Goal: Information Seeking & Learning: Learn about a topic

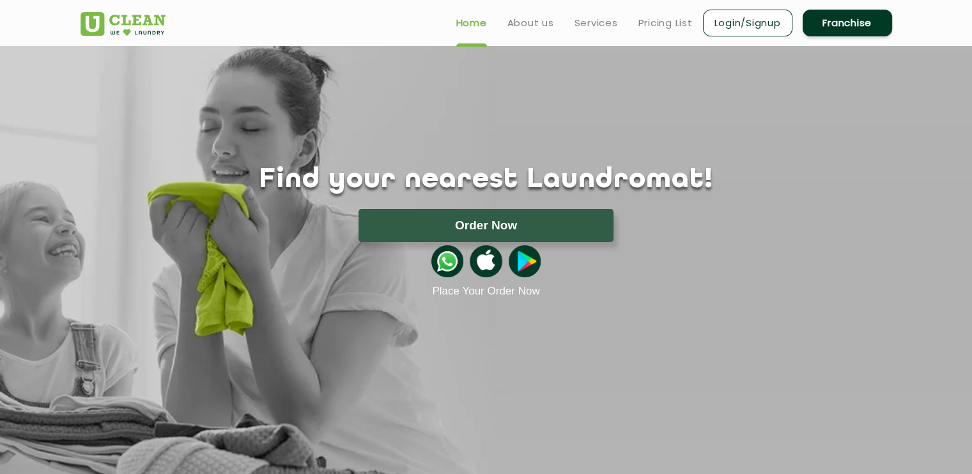
click at [588, 30] on ul "Home About us Services Pricing List Login/Signup Franchise" at bounding box center [669, 23] width 446 height 30
click at [639, 19] on link "Pricing List" at bounding box center [666, 22] width 54 height 15
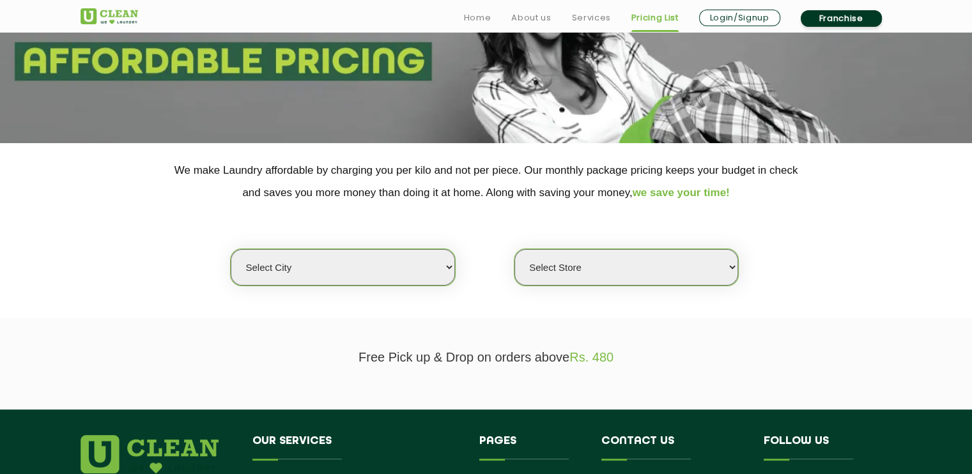
scroll to position [170, 0]
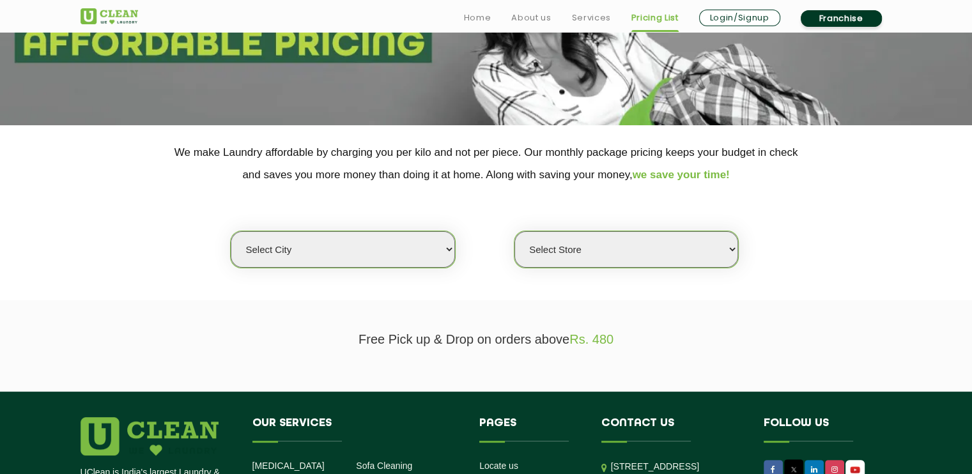
click at [372, 250] on select "Select city [GEOGRAPHIC_DATA] [GEOGRAPHIC_DATA] [GEOGRAPHIC_DATA] [GEOGRAPHIC_D…" at bounding box center [343, 249] width 224 height 36
select select "26"
click at [231, 231] on select "Select city [GEOGRAPHIC_DATA] [GEOGRAPHIC_DATA] [GEOGRAPHIC_DATA] [GEOGRAPHIC_D…" at bounding box center [343, 249] width 224 height 36
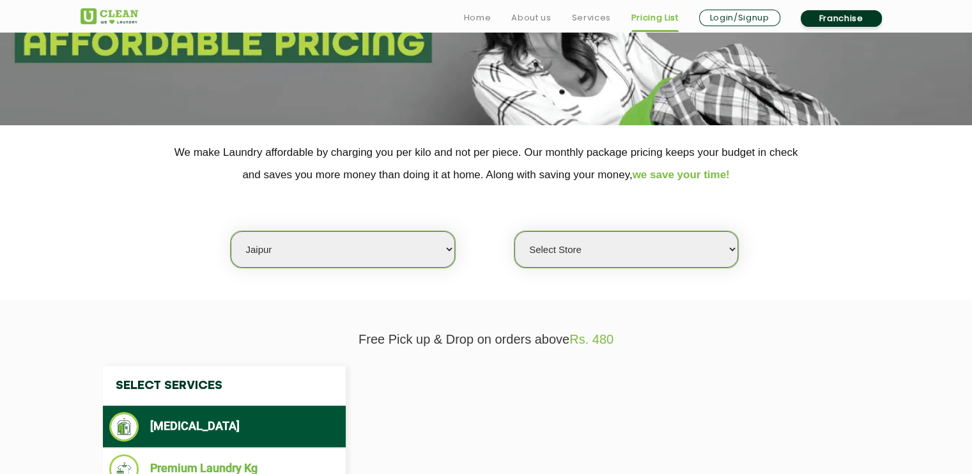
select select "0"
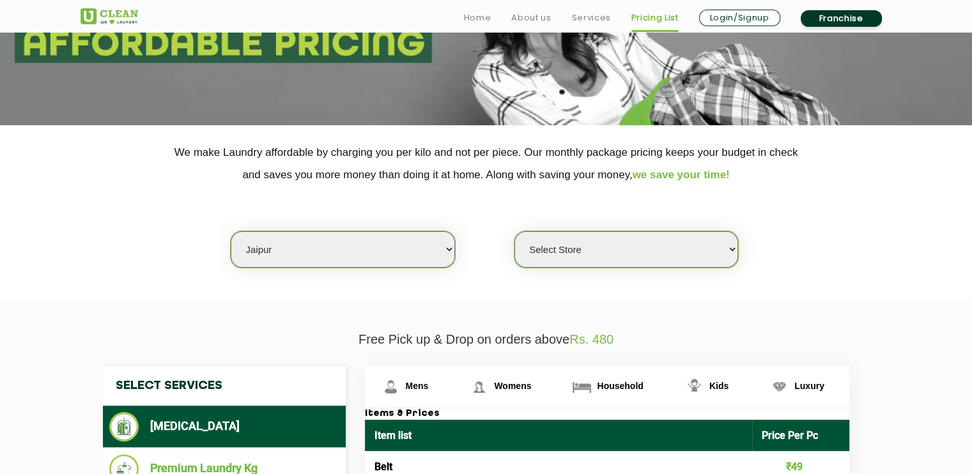
click at [600, 245] on select "Select Store [GEOGRAPHIC_DATA][PERSON_NAME] [GEOGRAPHIC_DATA] [PERSON_NAME][GEO…" at bounding box center [627, 249] width 224 height 36
click at [323, 250] on select "Select city [GEOGRAPHIC_DATA] [GEOGRAPHIC_DATA] [GEOGRAPHIC_DATA] [GEOGRAPHIC_D…" at bounding box center [343, 249] width 224 height 36
select select "150"
click at [231, 231] on select "Select city [GEOGRAPHIC_DATA] [GEOGRAPHIC_DATA] [GEOGRAPHIC_DATA] [GEOGRAPHIC_D…" at bounding box center [343, 249] width 224 height 36
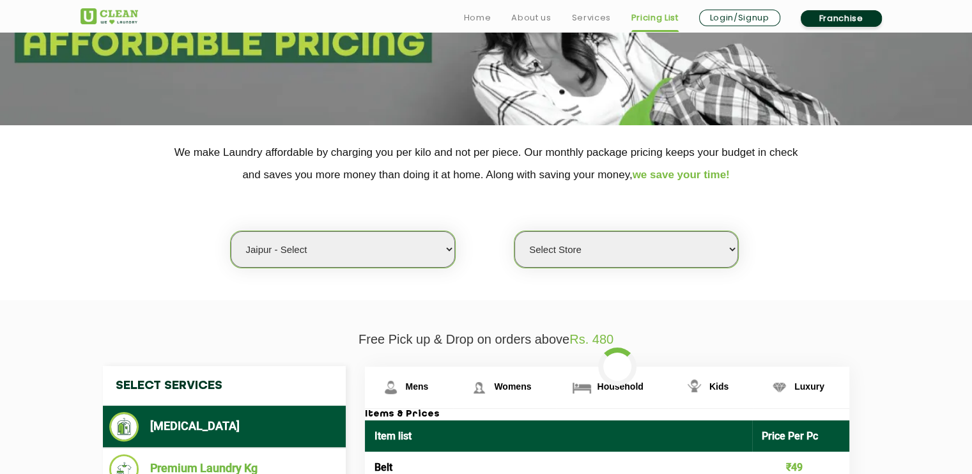
select select "0"
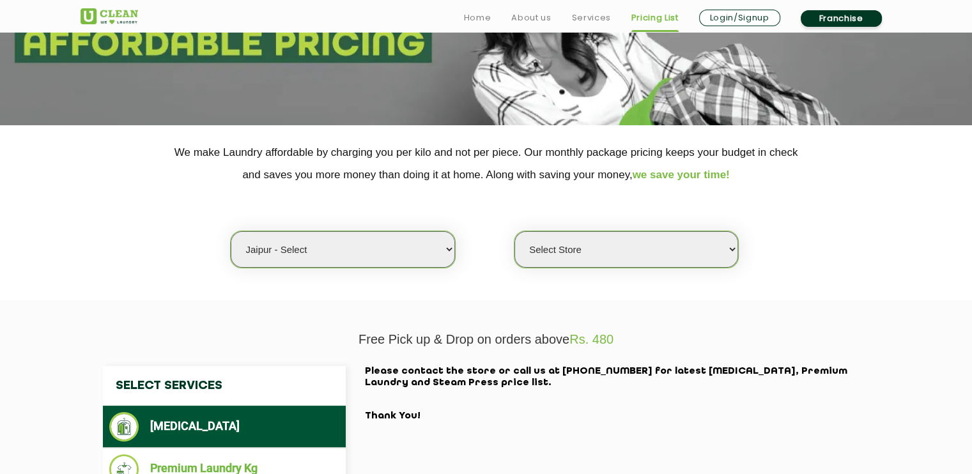
click at [565, 237] on select "Select Store UClean Select Mansarovar" at bounding box center [627, 249] width 224 height 36
drag, startPoint x: 565, startPoint y: 237, endPoint x: 537, endPoint y: 242, distance: 28.6
click at [565, 237] on select "Select Store UClean Select Mansarovar" at bounding box center [627, 249] width 224 height 36
click at [341, 251] on select "Select city [GEOGRAPHIC_DATA] [GEOGRAPHIC_DATA] [GEOGRAPHIC_DATA] [GEOGRAPHIC_D…" at bounding box center [343, 249] width 224 height 36
select select "26"
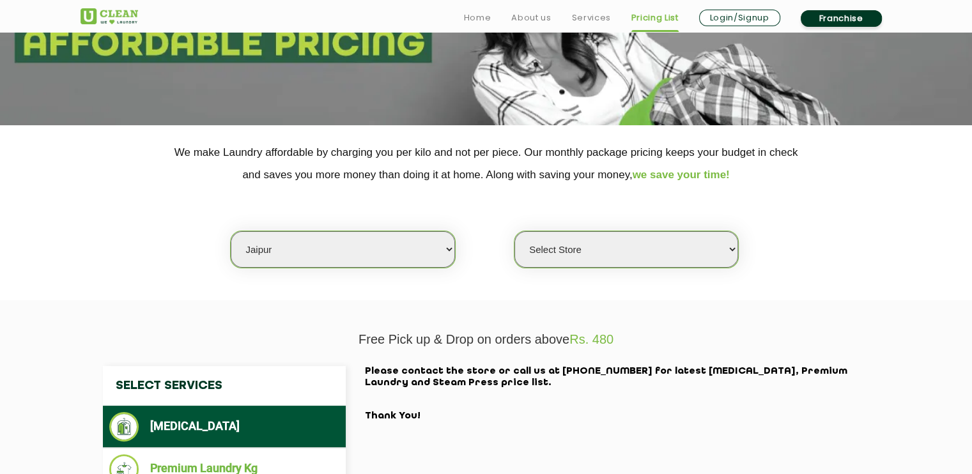
click at [231, 231] on select "Select city [GEOGRAPHIC_DATA] [GEOGRAPHIC_DATA] [GEOGRAPHIC_DATA] [GEOGRAPHIC_D…" at bounding box center [343, 249] width 224 height 36
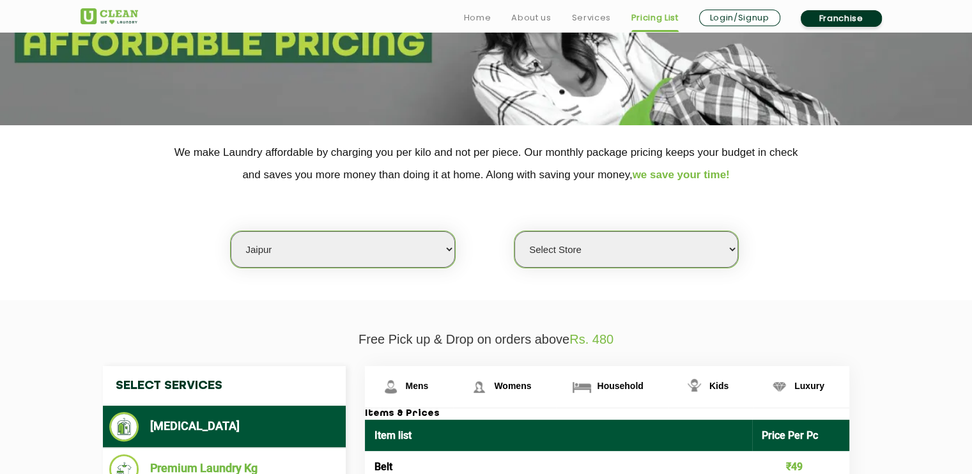
click at [582, 236] on select "Select Store [GEOGRAPHIC_DATA][PERSON_NAME] [GEOGRAPHIC_DATA] [PERSON_NAME][GEO…" at bounding box center [627, 249] width 224 height 36
click at [591, 245] on select "Select Store [GEOGRAPHIC_DATA][PERSON_NAME] [GEOGRAPHIC_DATA] [PERSON_NAME][GEO…" at bounding box center [627, 249] width 224 height 36
select select "360"
click at [515, 231] on select "Select Store [GEOGRAPHIC_DATA][PERSON_NAME] [GEOGRAPHIC_DATA] [PERSON_NAME][GEO…" at bounding box center [627, 249] width 224 height 36
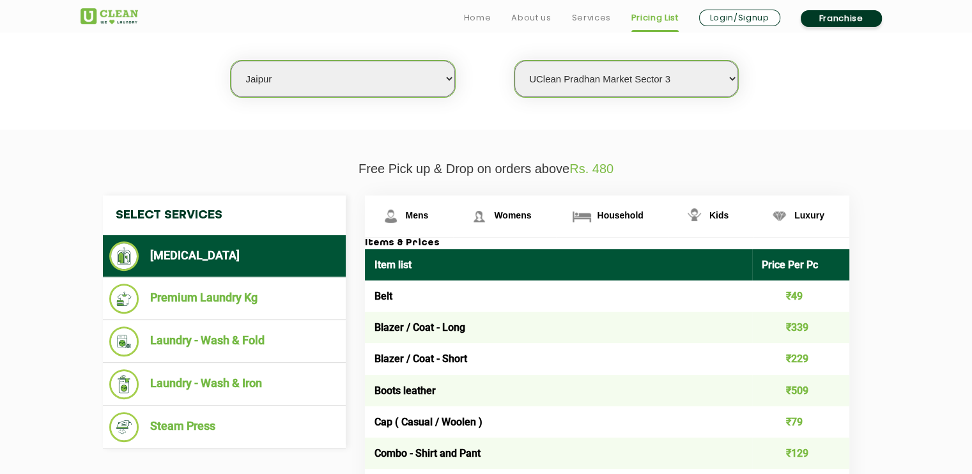
scroll to position [426, 0]
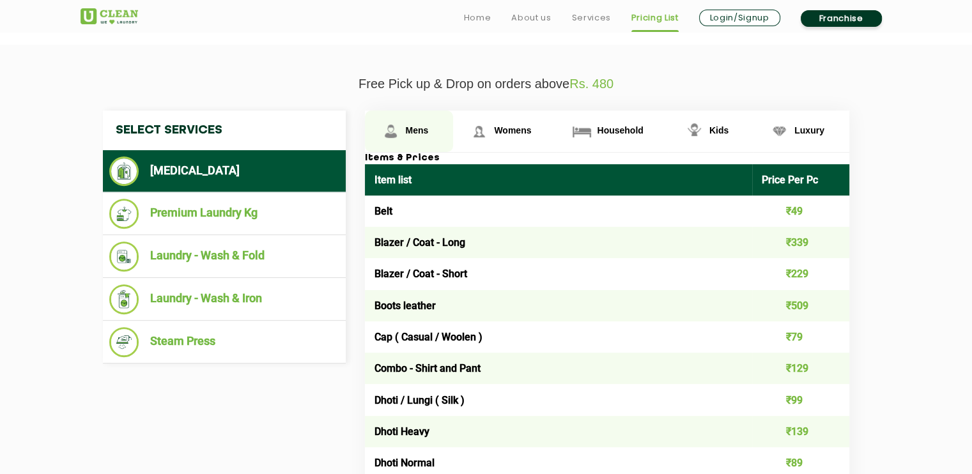
click at [418, 135] on link "Mens" at bounding box center [409, 132] width 89 height 42
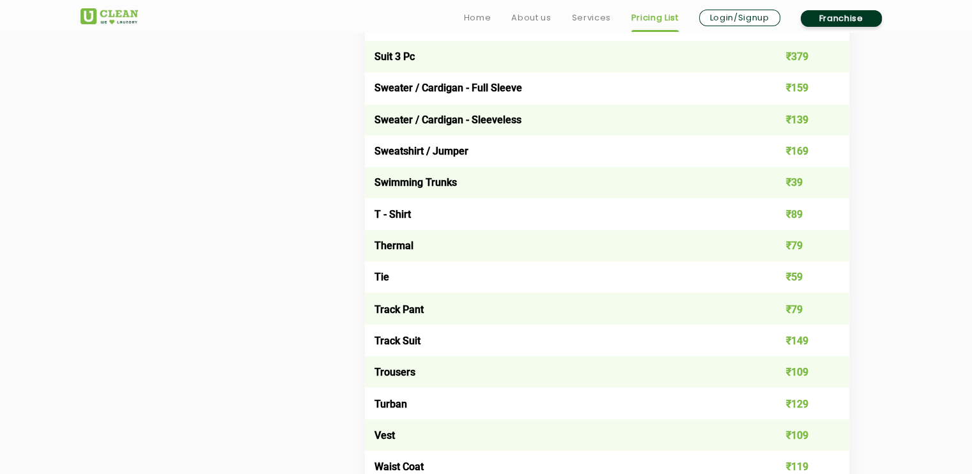
scroll to position [2131, 0]
